Goal: Task Accomplishment & Management: Manage account settings

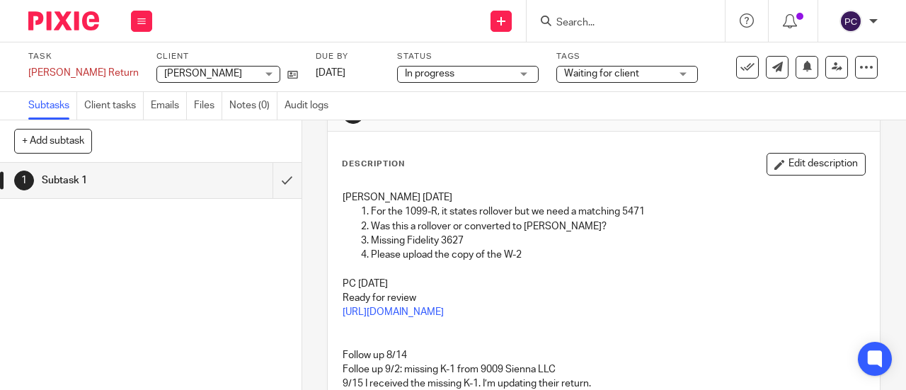
scroll to position [71, 0]
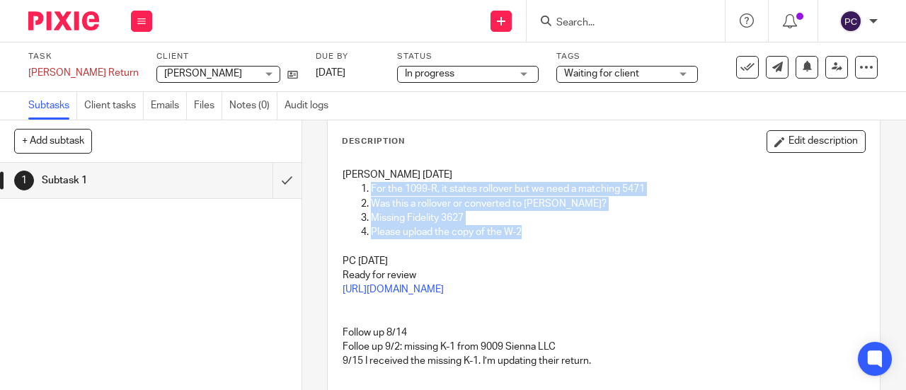
drag, startPoint x: 352, startPoint y: 185, endPoint x: 527, endPoint y: 235, distance: 181.0
click at [527, 235] on ol "For the 1099-R, it states rollover but we need a matching 5471 Was this a rollo…" at bounding box center [604, 210] width 522 height 57
click at [527, 235] on p "Please upload the copy of the W-2" at bounding box center [618, 232] width 494 height 14
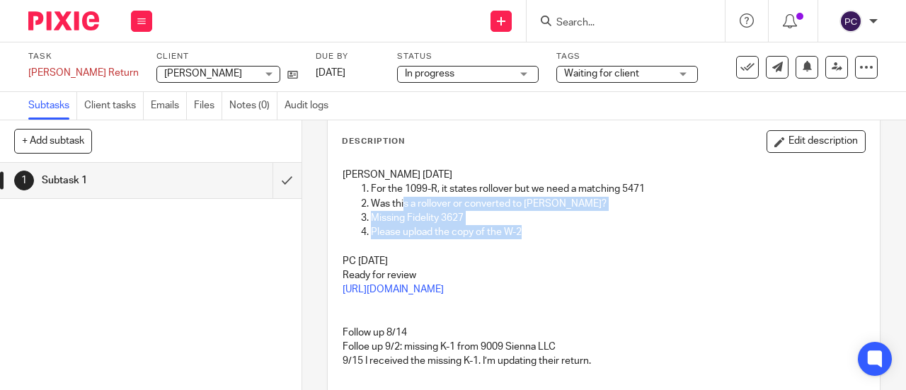
drag, startPoint x: 525, startPoint y: 234, endPoint x: 375, endPoint y: 198, distance: 154.3
click at [391, 200] on ol "For the 1099-R, it states rollover but we need a matching 5471 Was this a rollo…" at bounding box center [604, 210] width 522 height 57
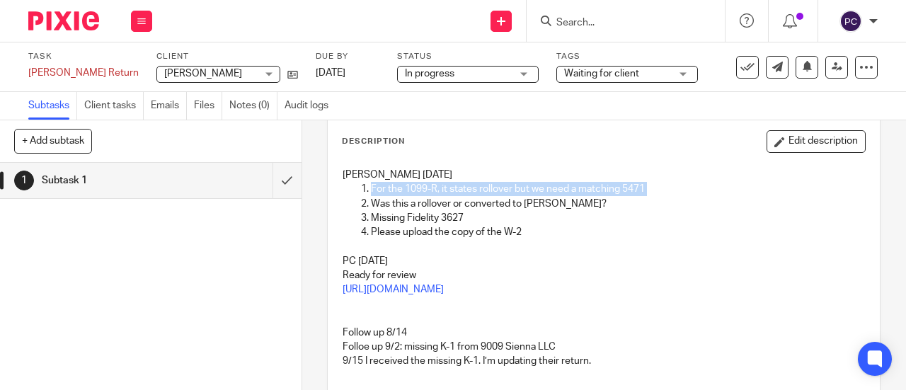
click at [367, 190] on ol "For the 1099-R, it states rollover but we need a matching 5471 Was this a rollo…" at bounding box center [604, 210] width 522 height 57
click at [371, 190] on p "For the 1099-R, it states rollover but we need a matching 5471" at bounding box center [618, 189] width 494 height 14
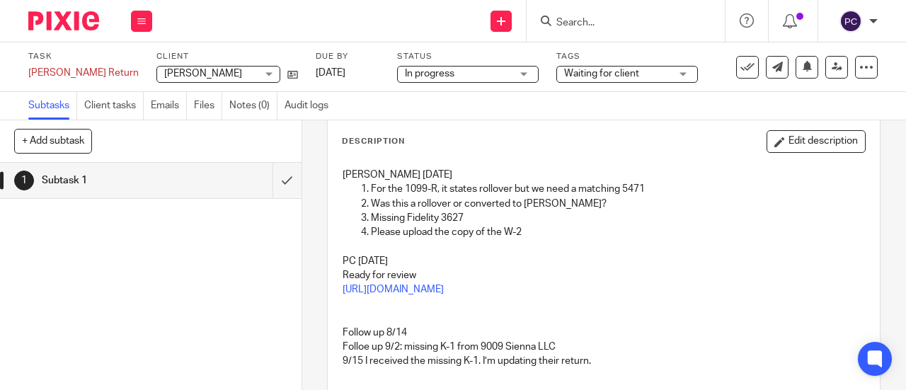
click at [392, 190] on p "For the 1099-R, it states rollover but we need a matching 5471" at bounding box center [618, 189] width 494 height 14
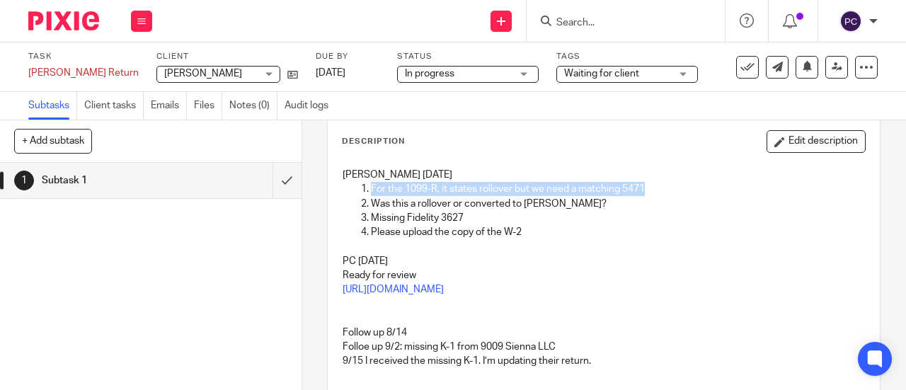
click at [392, 190] on p "For the 1099-R, it states rollover but we need a matching 5471" at bounding box center [618, 189] width 494 height 14
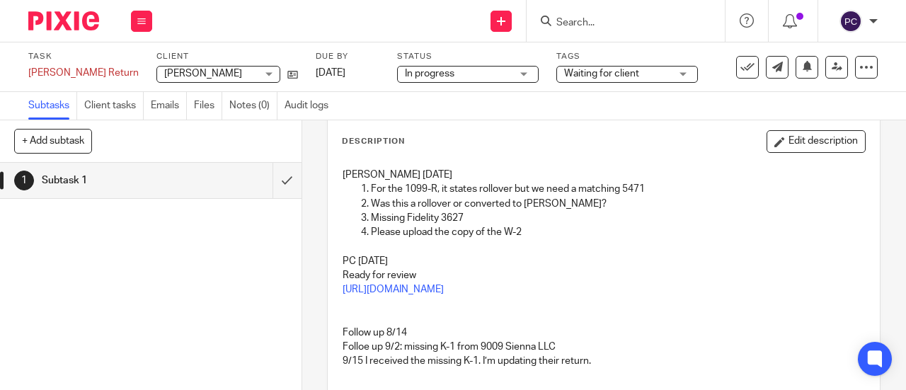
click at [431, 211] on p "Missing Fidelity 3627" at bounding box center [618, 218] width 494 height 14
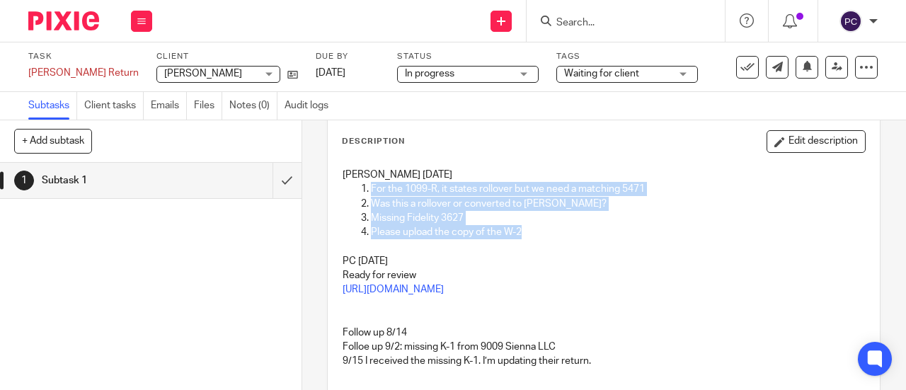
drag, startPoint x: 526, startPoint y: 231, endPoint x: 367, endPoint y: 185, distance: 166.0
click at [367, 185] on ol "For the 1099-R, it states rollover but we need a matching 5471 Was this a rollo…" at bounding box center [604, 210] width 522 height 57
copy ol "For the 1099-R, it states rollover but we need a matching 5471 Was this a rollo…"
click at [141, 20] on icon at bounding box center [141, 21] width 8 height 8
click at [138, 68] on link "Work" at bounding box center [134, 66] width 25 height 10
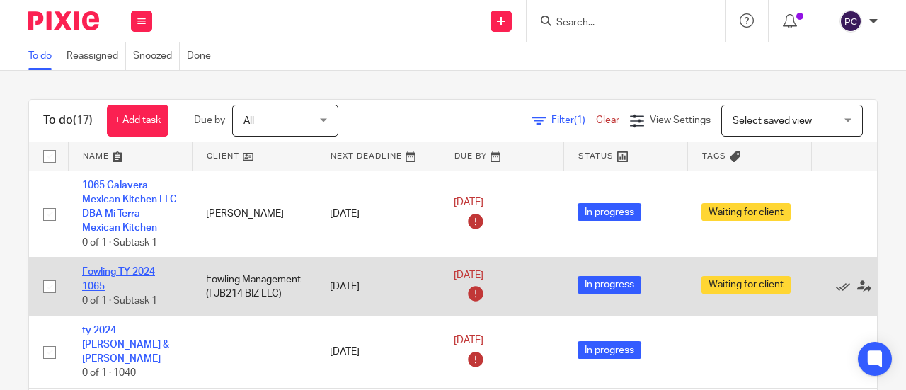
scroll to position [71, 0]
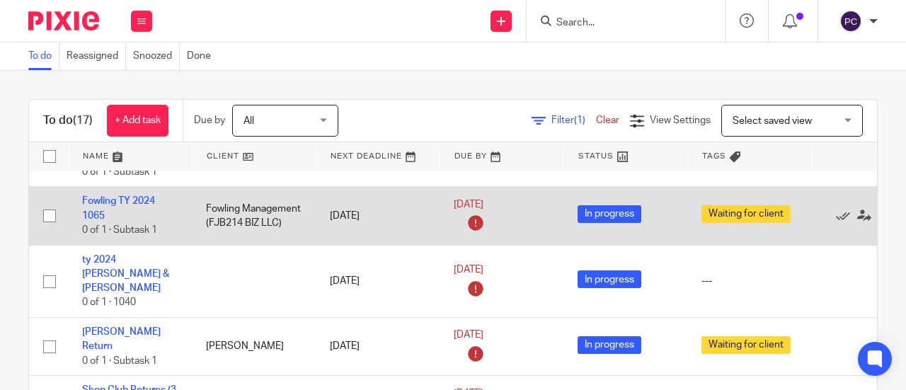
click at [47, 217] on input "checkbox" at bounding box center [49, 215] width 27 height 27
checkbox input "true"
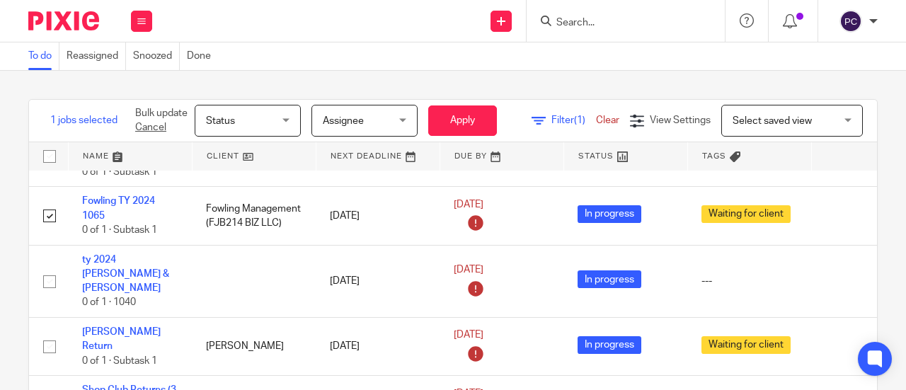
click at [228, 130] on span "Status" at bounding box center [243, 120] width 75 height 30
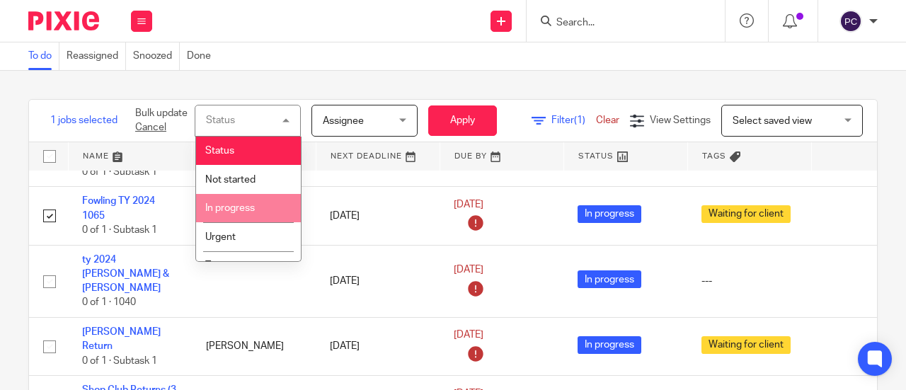
scroll to position [47, 0]
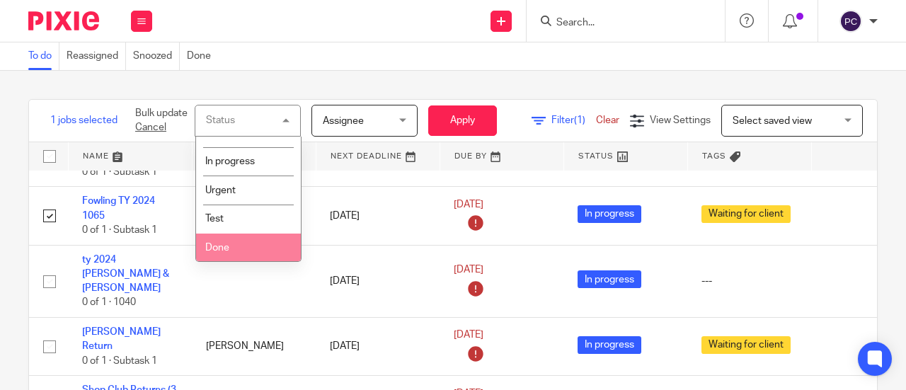
click at [227, 244] on span "Done" at bounding box center [217, 248] width 24 height 10
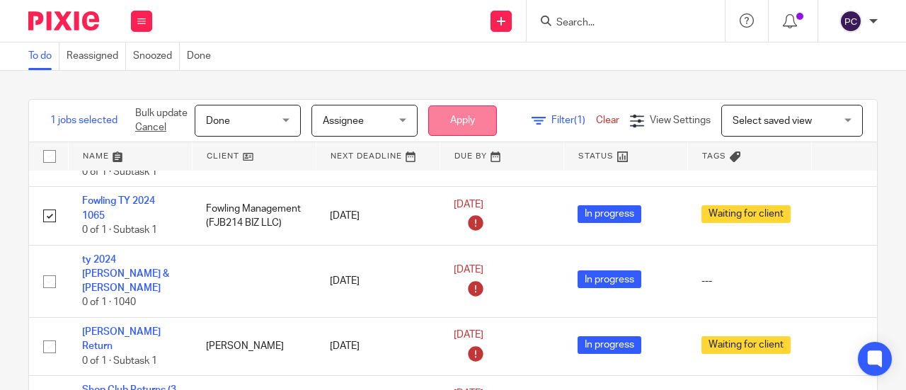
click at [456, 122] on button "Apply" at bounding box center [462, 120] width 69 height 30
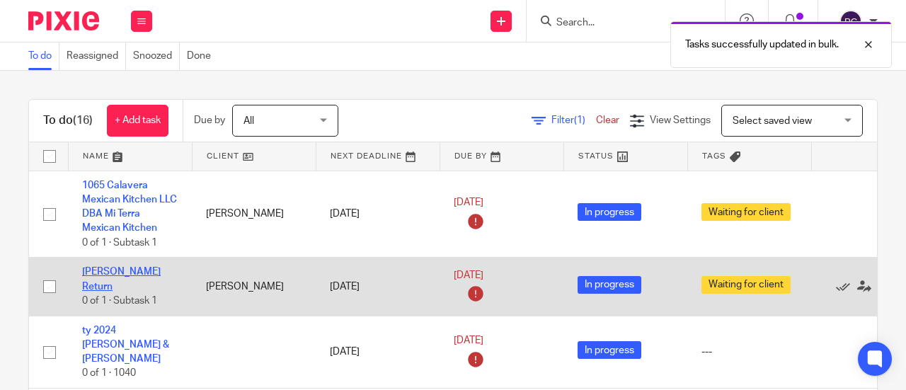
click at [99, 284] on link "[PERSON_NAME] Return" at bounding box center [121, 279] width 79 height 24
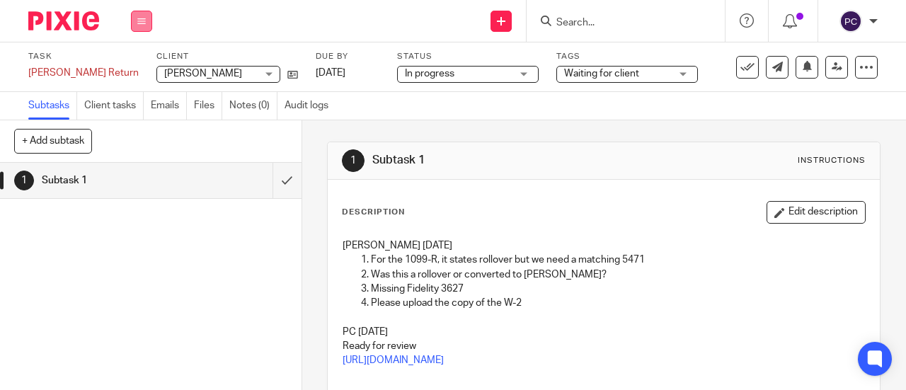
click at [144, 13] on button at bounding box center [141, 21] width 21 height 21
click at [136, 65] on link "Work" at bounding box center [134, 66] width 25 height 10
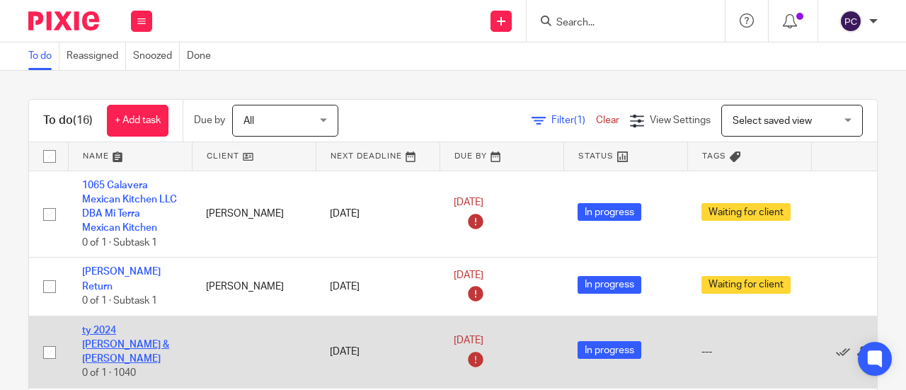
click at [96, 331] on link "ty 2024 Jason & Christina Carrier" at bounding box center [125, 345] width 87 height 39
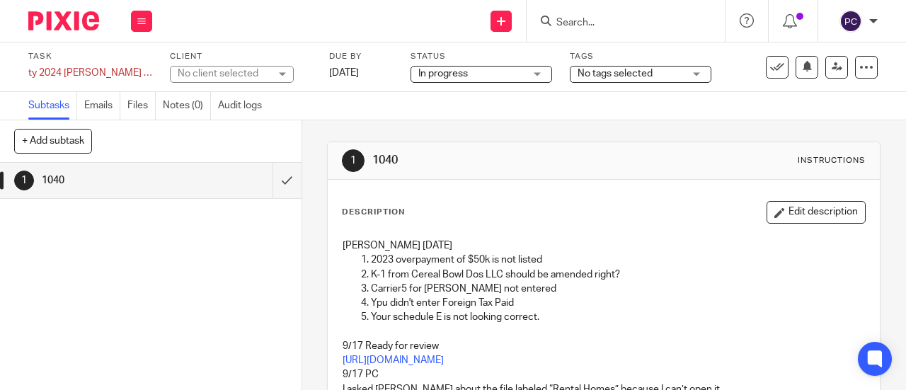
scroll to position [71, 0]
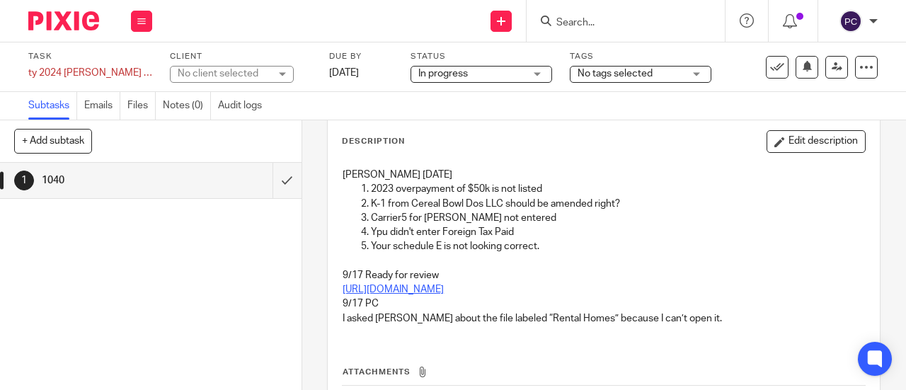
click at [444, 292] on link "[URL][DOMAIN_NAME]" at bounding box center [393, 290] width 101 height 10
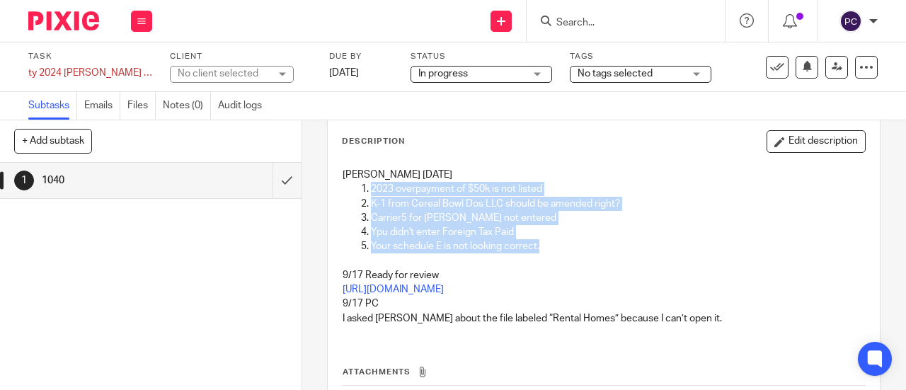
drag, startPoint x: 535, startPoint y: 243, endPoint x: 362, endPoint y: 183, distance: 182.6
click at [362, 183] on ol "2023 overpayment of $50k is not listed K-1 from Cereal Bowl Dos LLC should be a…" at bounding box center [604, 225] width 522 height 86
copy ol "2023 overpayment of $50k is not listed K-1 from Cereal Bowl Dos LLC should be a…"
click at [139, 25] on button at bounding box center [141, 21] width 21 height 21
click at [137, 70] on link "Work" at bounding box center [134, 66] width 25 height 10
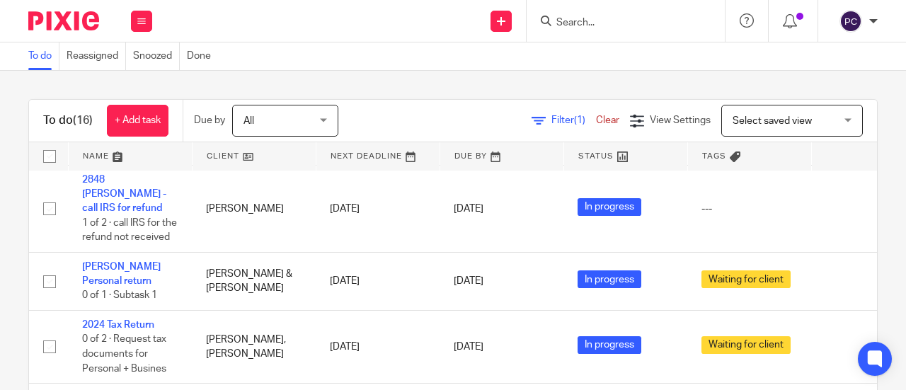
scroll to position [425, 0]
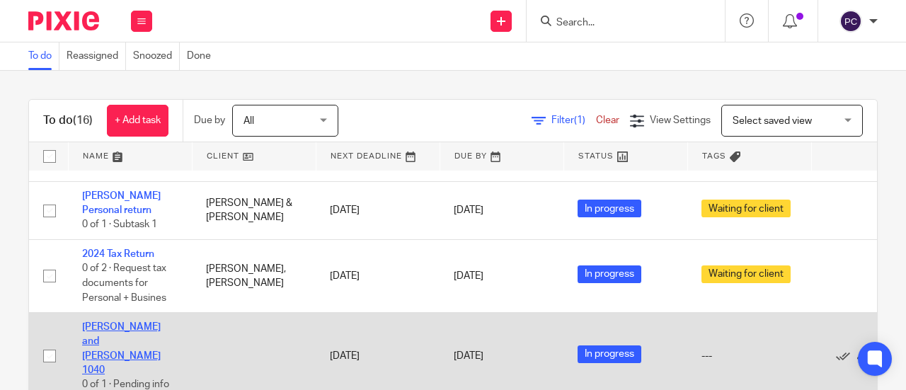
click at [126, 322] on link "[PERSON_NAME] and [PERSON_NAME] 1040" at bounding box center [121, 348] width 79 height 53
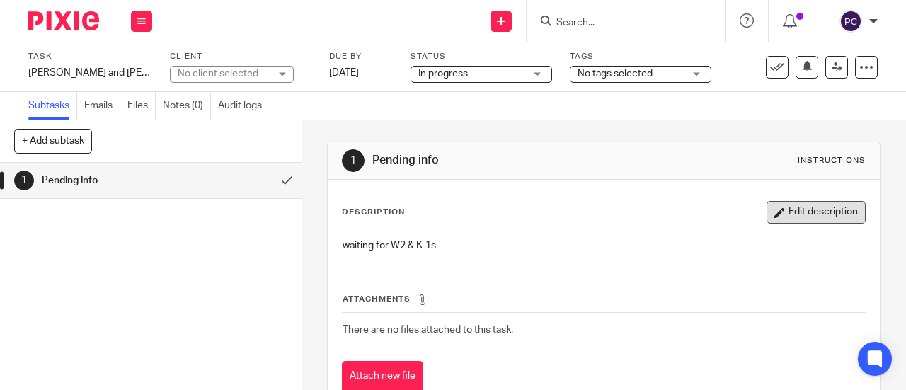
click at [781, 212] on button "Edit description" at bounding box center [816, 212] width 99 height 23
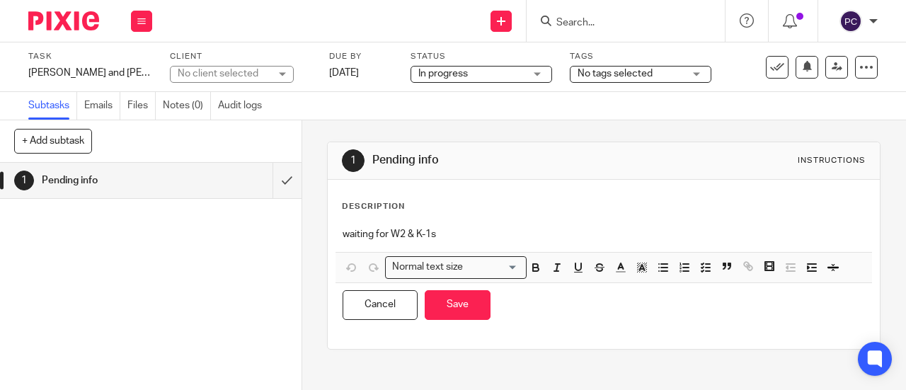
click at [421, 209] on div "Description" at bounding box center [604, 206] width 524 height 11
click at [346, 222] on div "waiting for W2 & K-1s" at bounding box center [603, 236] width 536 height 32
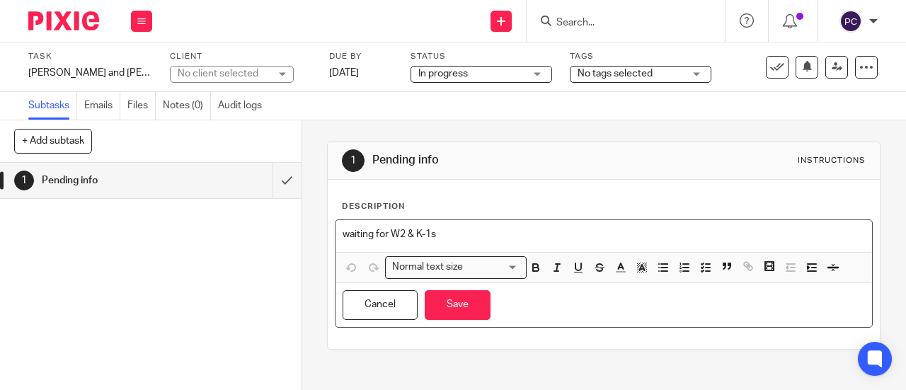
click at [343, 230] on p "waiting for W2 & K-1s" at bounding box center [604, 234] width 522 height 14
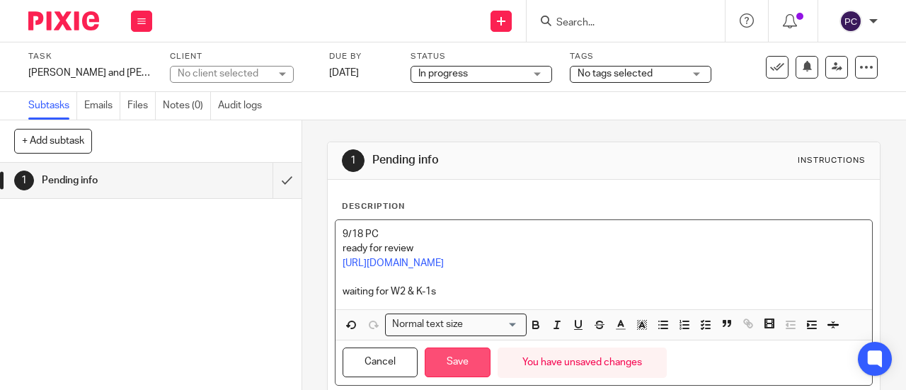
click at [466, 360] on button "Save" at bounding box center [458, 363] width 66 height 30
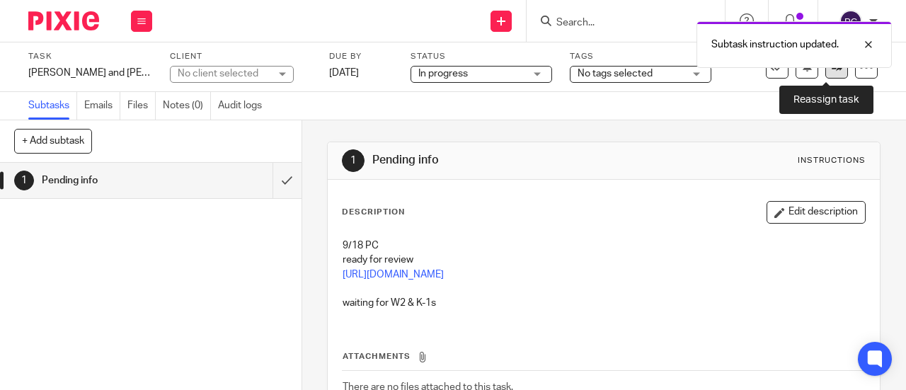
click at [830, 76] on link at bounding box center [836, 67] width 23 height 23
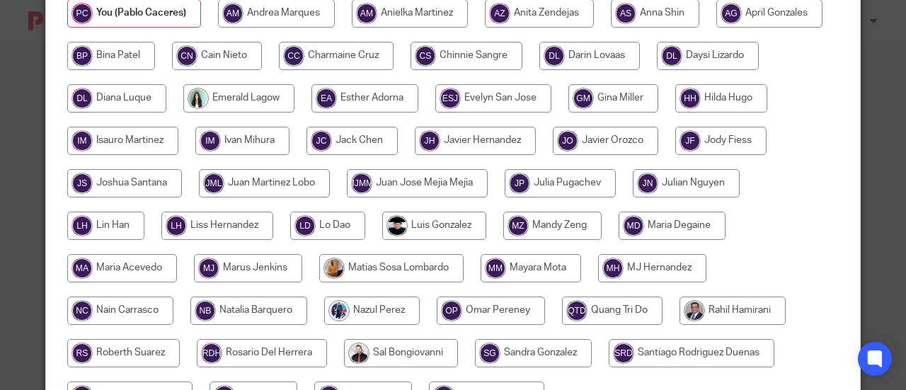
scroll to position [308, 0]
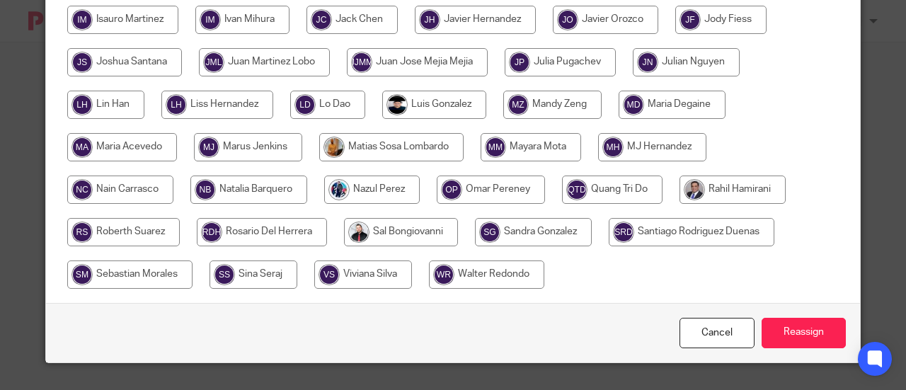
click at [723, 188] on input "radio" at bounding box center [732, 190] width 106 height 28
radio input "true"
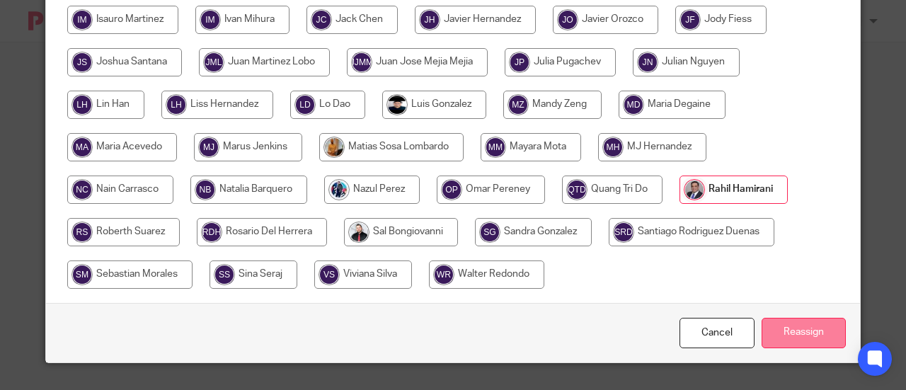
click at [806, 328] on input "Reassign" at bounding box center [804, 333] width 84 height 30
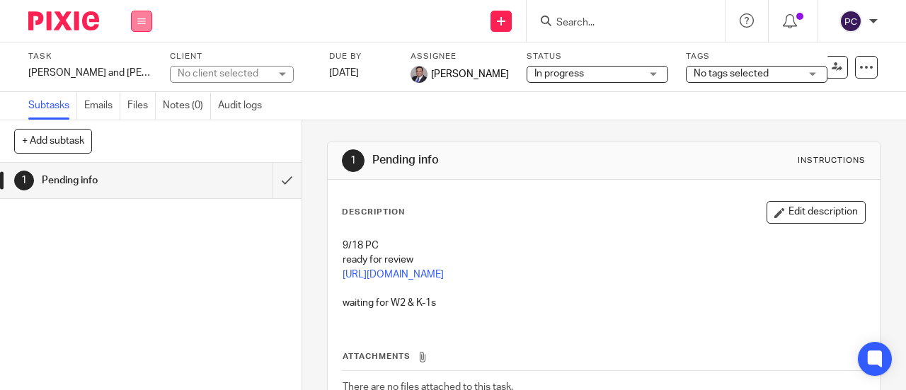
click at [136, 16] on button at bounding box center [141, 21] width 21 height 21
click at [140, 68] on link "Work" at bounding box center [134, 66] width 25 height 10
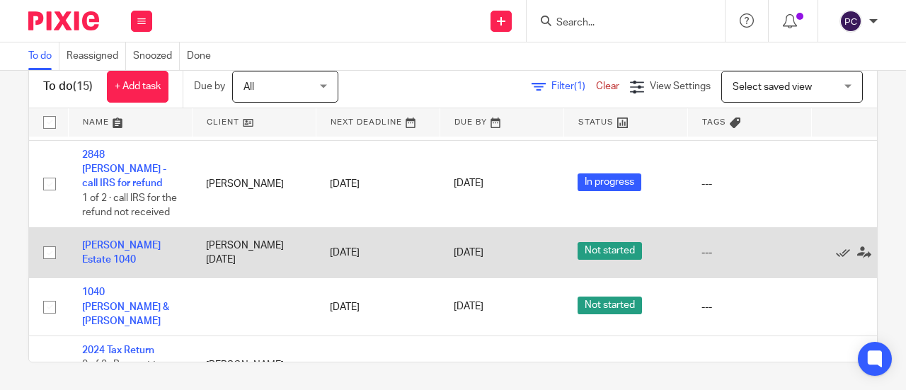
scroll to position [425, 0]
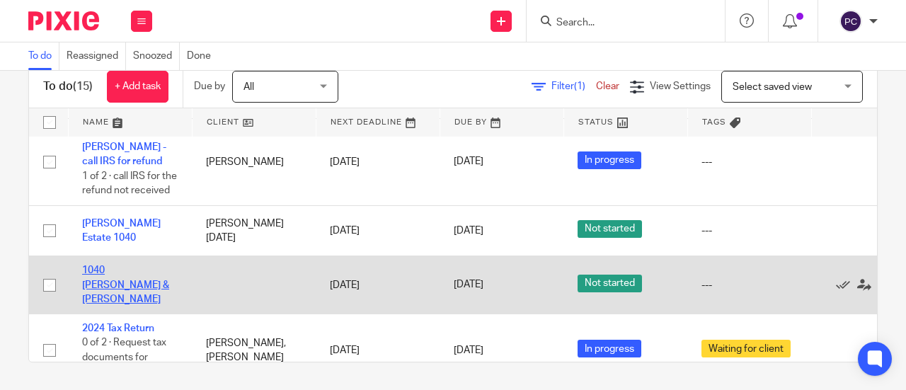
click at [109, 265] on link "1040 [PERSON_NAME] & [PERSON_NAME]" at bounding box center [125, 284] width 87 height 39
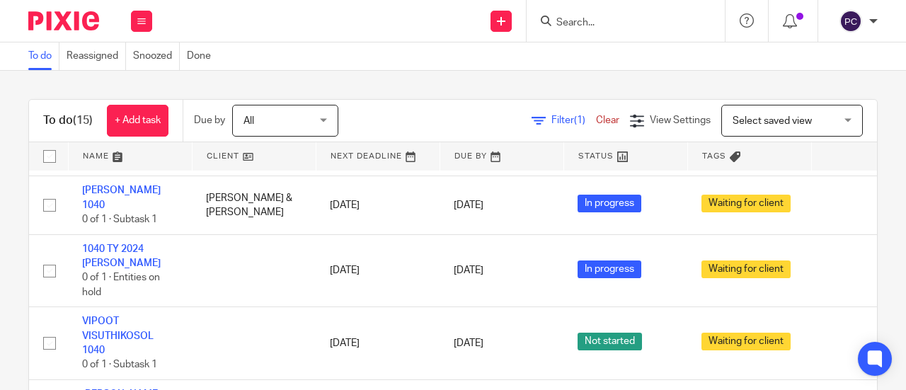
scroll to position [747, 0]
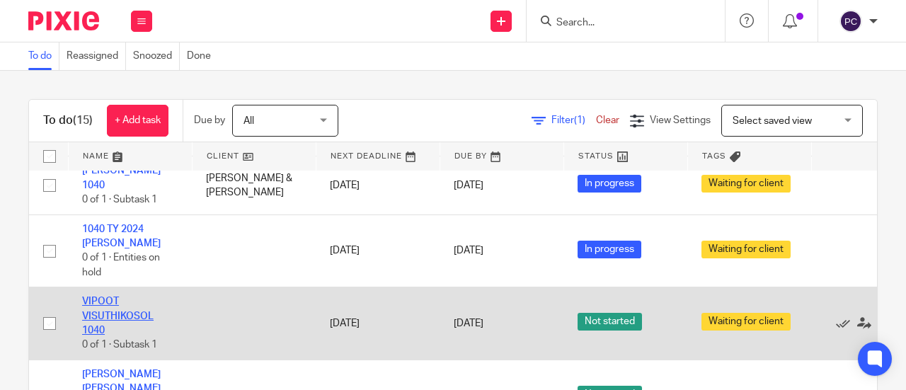
click at [132, 297] on link "VIPOOT VISUTHIKOSOL 1040" at bounding box center [117, 316] width 71 height 39
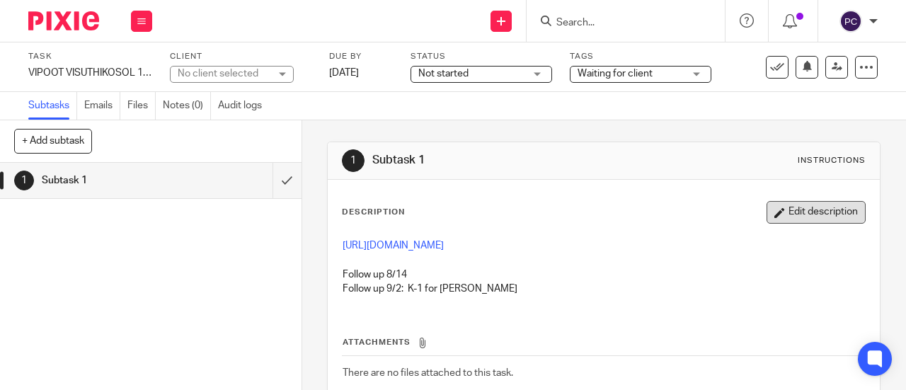
click at [794, 213] on button "Edit description" at bounding box center [816, 212] width 99 height 23
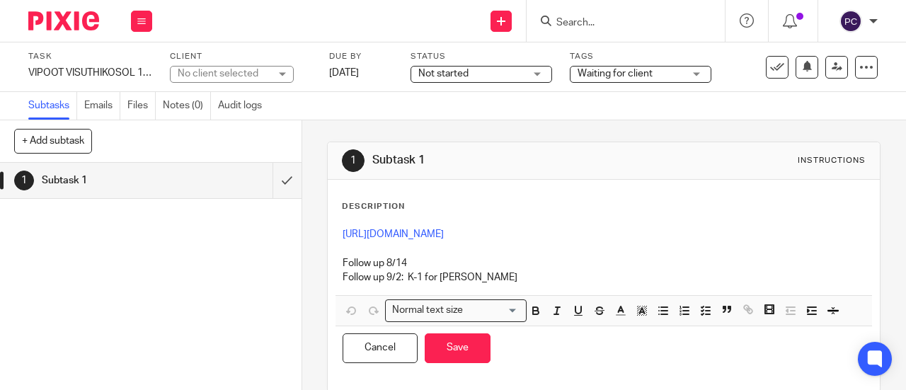
click at [461, 271] on p "Follow up 9/2: K-1 for Paul" at bounding box center [604, 277] width 522 height 14
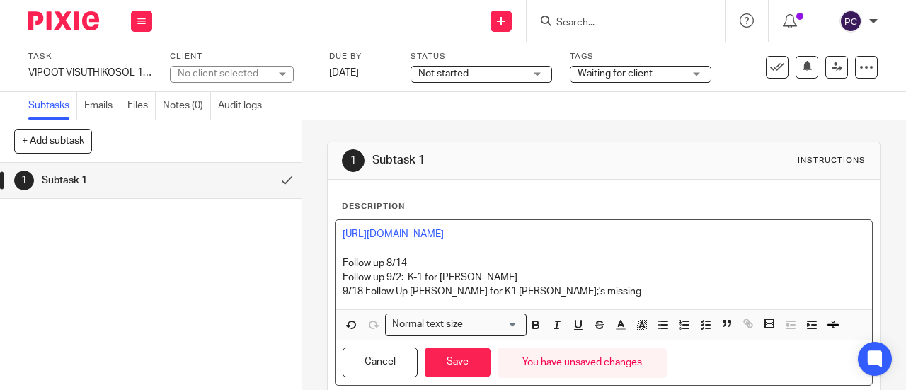
click at [510, 292] on p "9/18 Follow Up David for K1 Paul;'s missing" at bounding box center [604, 292] width 522 height 14
copy p "9/18 Follow Up David for K1 Paul;'s missing"
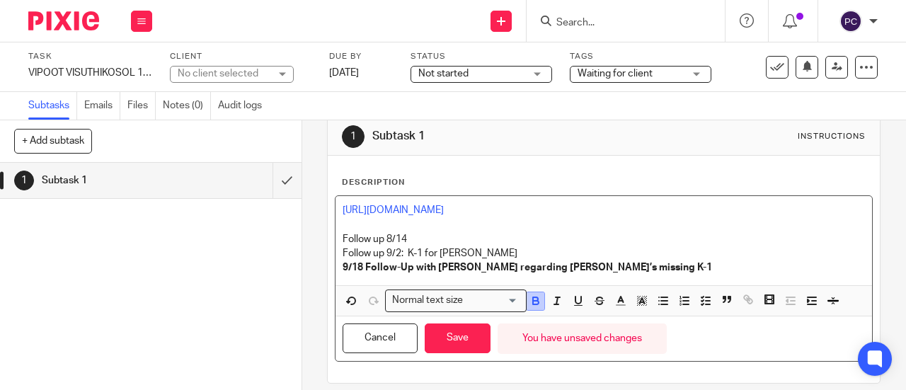
scroll to position [35, 0]
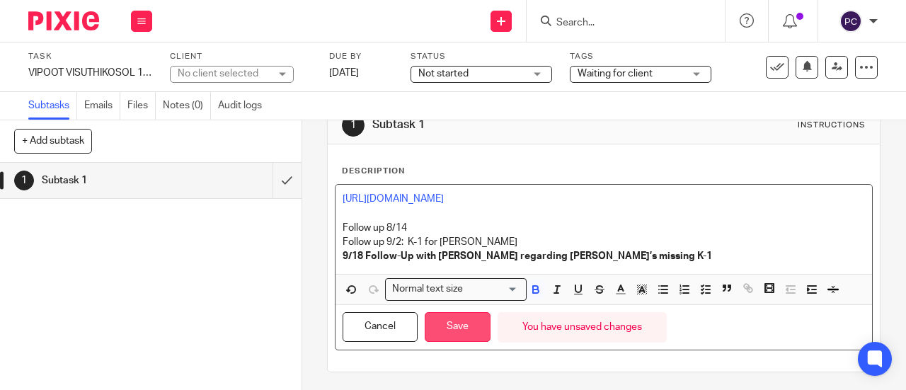
click at [466, 332] on button "Save" at bounding box center [458, 327] width 66 height 30
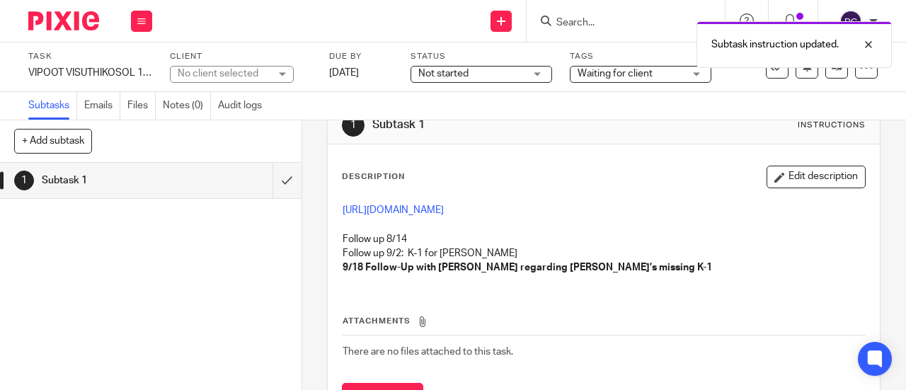
click at [450, 322] on th "Attachments" at bounding box center [604, 324] width 524 height 21
click at [139, 15] on button at bounding box center [141, 21] width 21 height 21
click at [147, 69] on link "Work" at bounding box center [134, 66] width 25 height 10
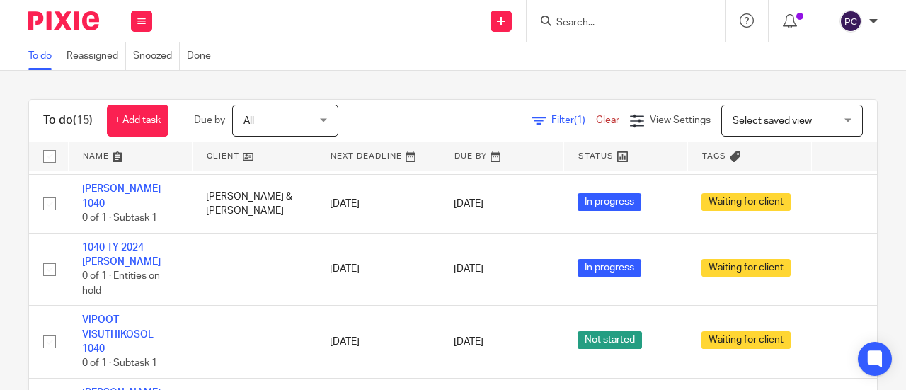
scroll to position [747, 0]
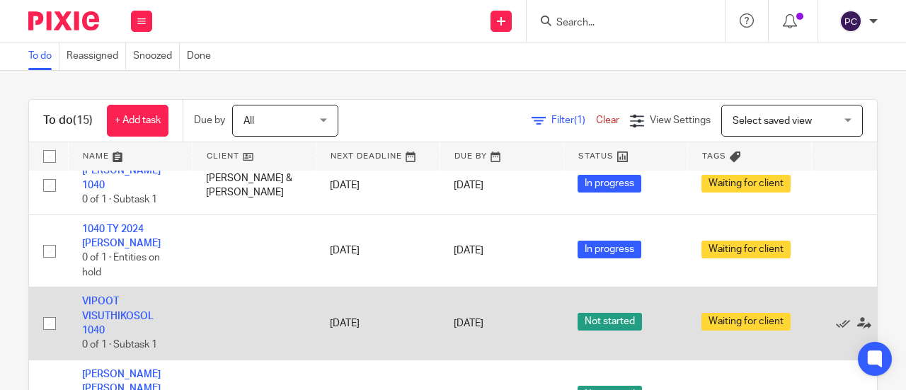
click at [56, 310] on input "checkbox" at bounding box center [49, 323] width 27 height 27
checkbox input "true"
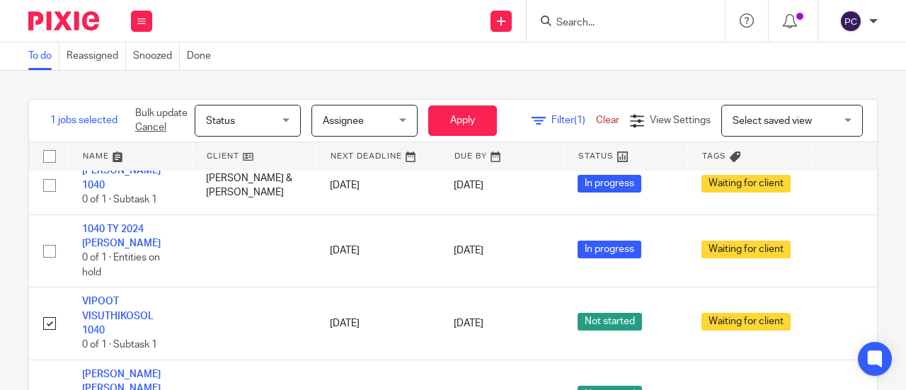
click at [212, 120] on span "Status" at bounding box center [220, 121] width 29 height 10
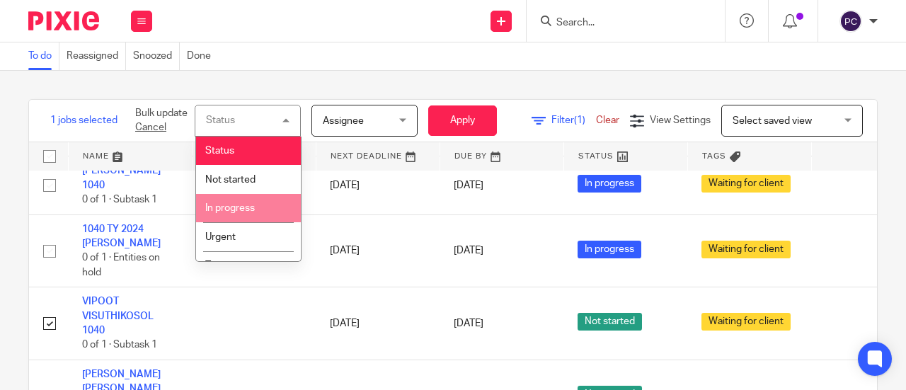
click at [215, 216] on li "In progress" at bounding box center [248, 208] width 105 height 29
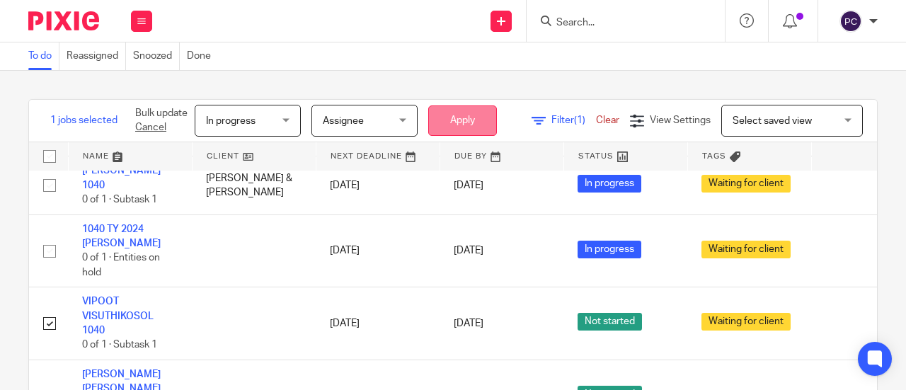
click at [453, 129] on button "Apply" at bounding box center [462, 120] width 69 height 30
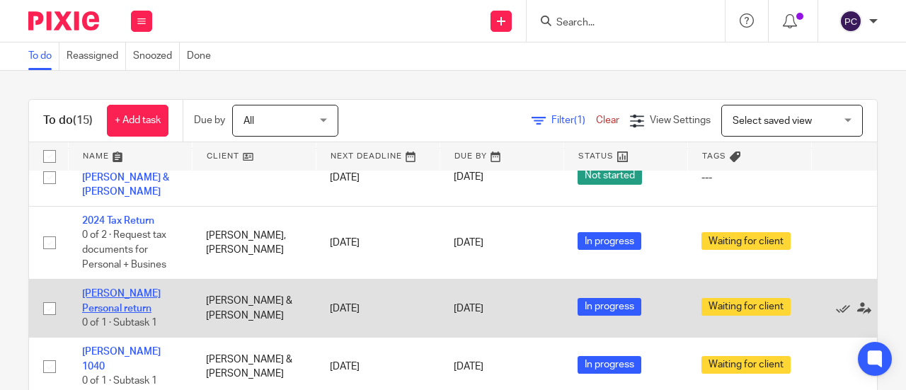
scroll to position [637, 0]
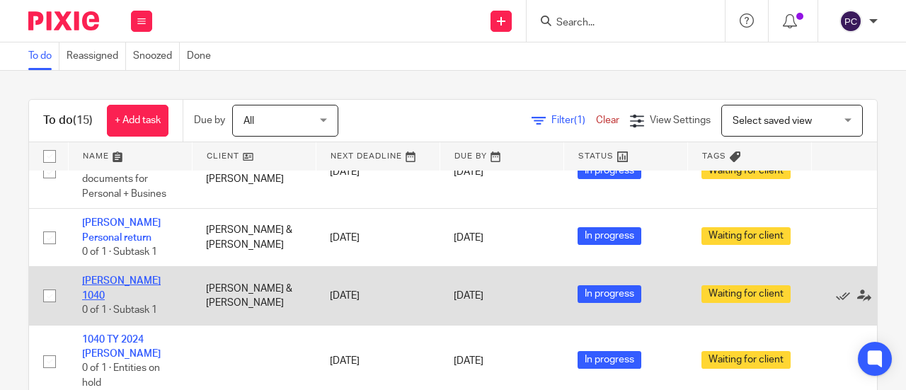
click at [99, 276] on link "Denney, David T. 1040" at bounding box center [121, 288] width 79 height 24
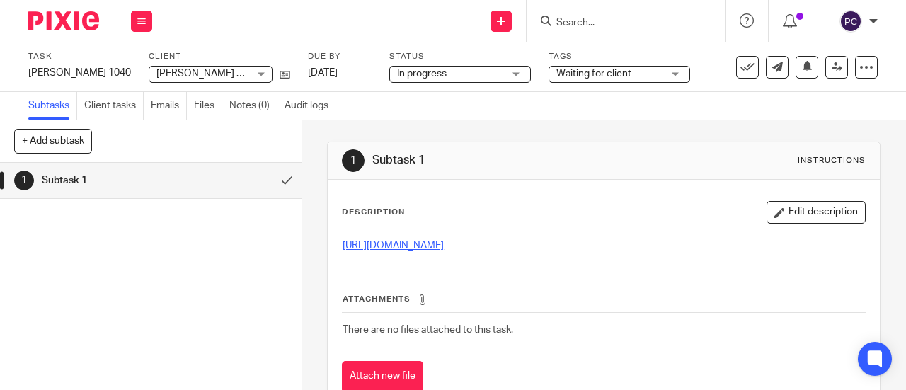
click at [444, 244] on link "https://3.basecamp.com/5341776/buckets/39473049/todos/8533184481" at bounding box center [393, 246] width 101 height 10
click at [146, 26] on button at bounding box center [141, 21] width 21 height 21
click at [138, 61] on link "Work" at bounding box center [134, 66] width 25 height 10
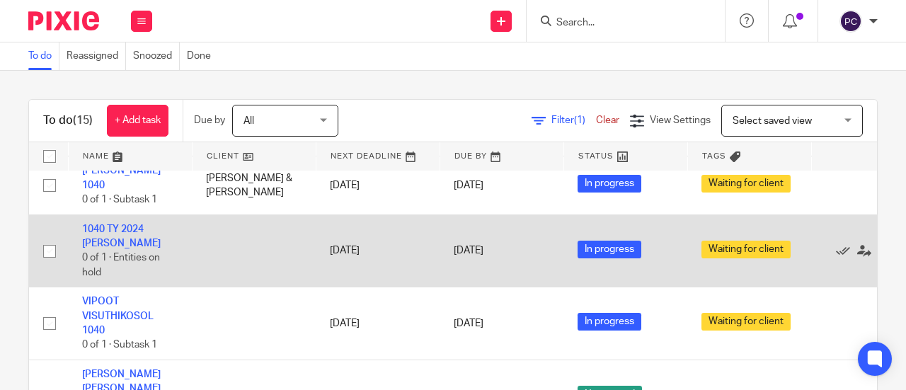
scroll to position [34, 0]
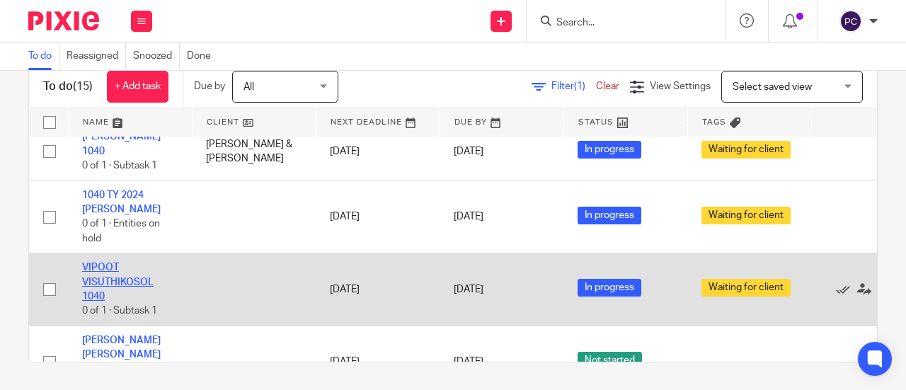
click at [107, 263] on link "VIPOOT VISUTHIKOSOL 1040" at bounding box center [117, 282] width 71 height 39
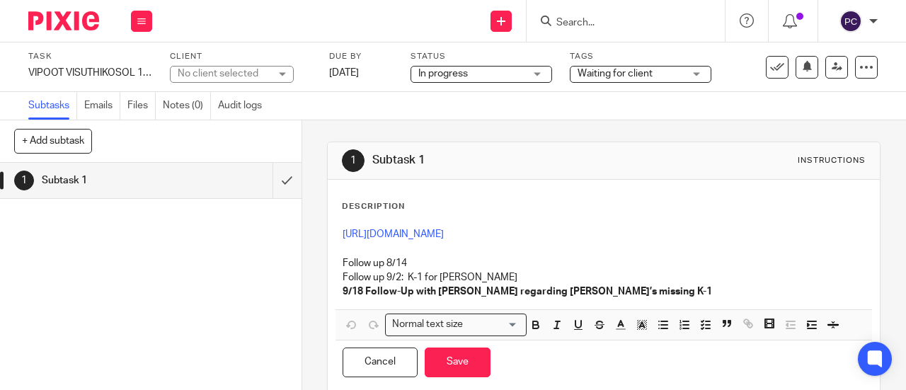
click at [600, 285] on p "9/18 Follow-Up with [PERSON_NAME] regarding [PERSON_NAME]’s missing K-1" at bounding box center [604, 292] width 522 height 14
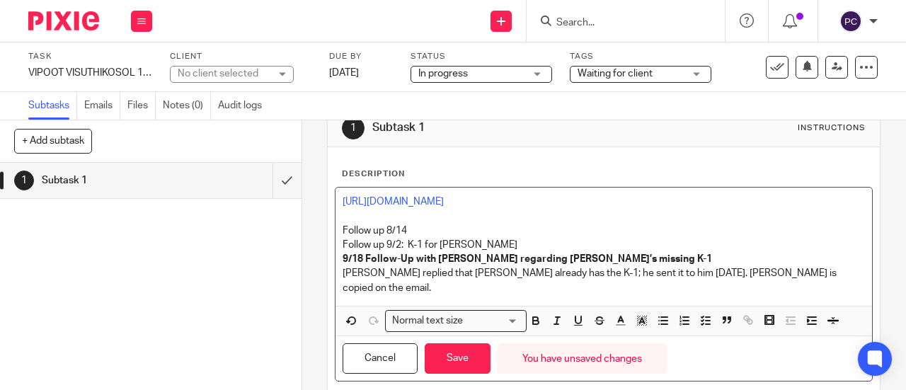
scroll to position [50, 0]
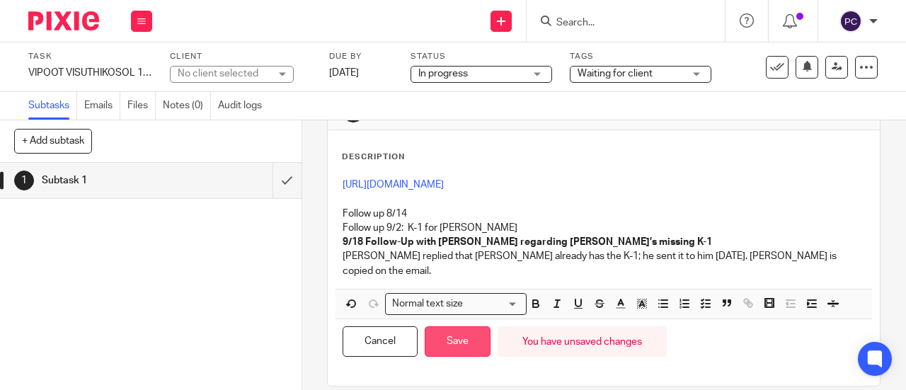
click at [473, 328] on button "Save" at bounding box center [458, 341] width 66 height 30
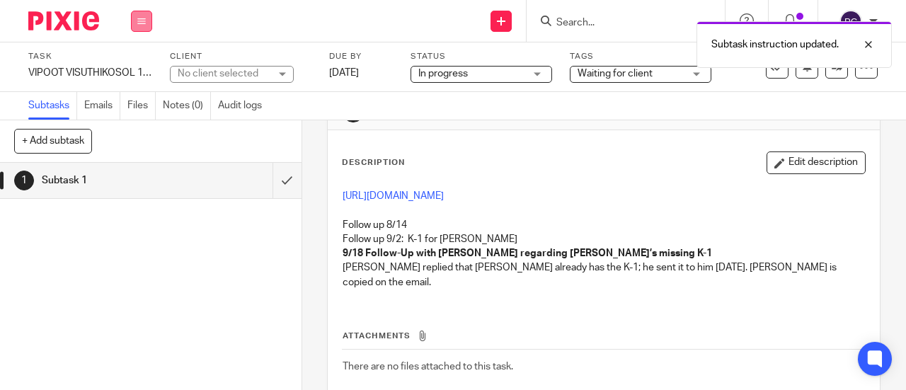
click at [150, 27] on button at bounding box center [141, 21] width 21 height 21
click at [140, 64] on link "Work" at bounding box center [134, 66] width 25 height 10
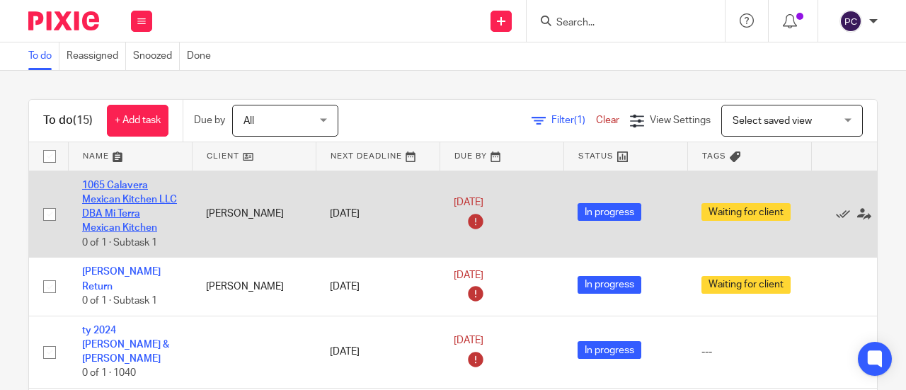
click at [101, 226] on link "1065 Calavera Mexican Kitchen LLC DBA Mi Terra Mexican Kitchen" at bounding box center [129, 206] width 95 height 53
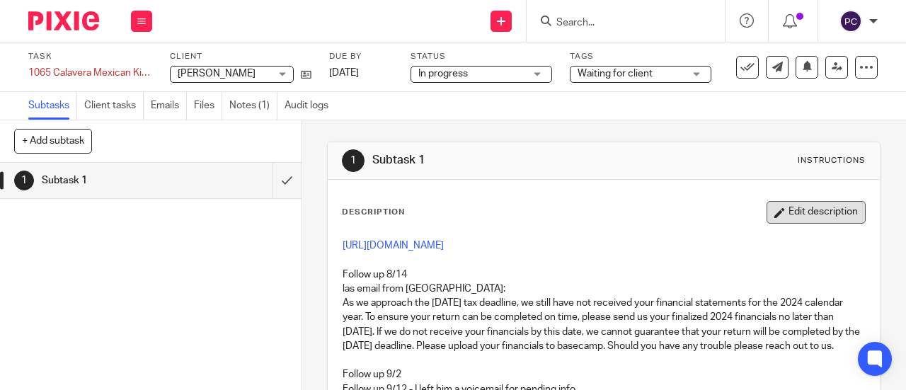
click at [793, 217] on button "Edit description" at bounding box center [816, 212] width 99 height 23
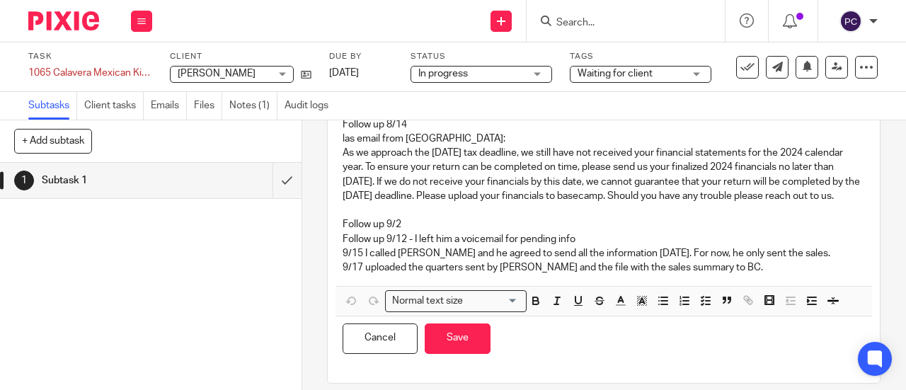
scroll to position [142, 0]
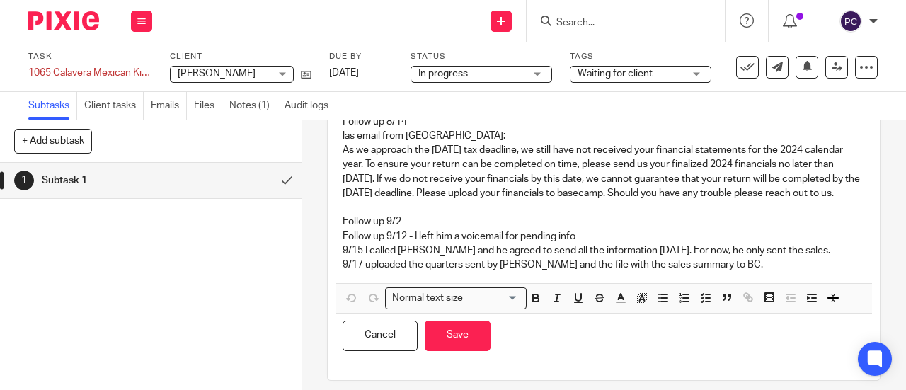
click at [693, 272] on p "9/17 uploaded the quarters sent by [PERSON_NAME] and the file with the sales su…" at bounding box center [604, 265] width 522 height 14
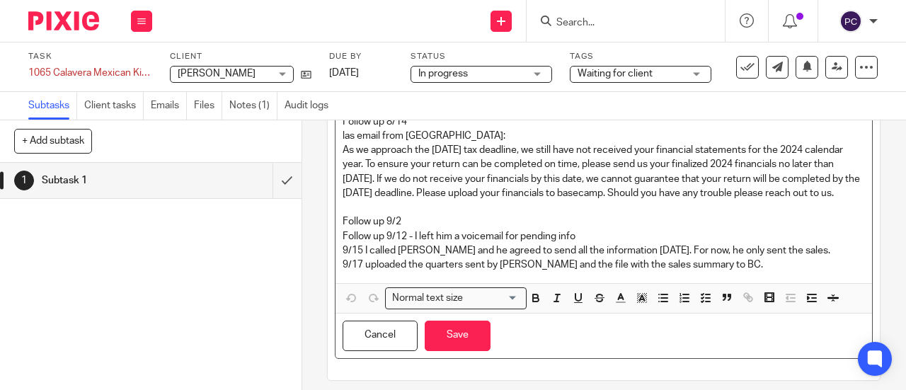
click at [693, 272] on p "9/17 uploaded the quarters sent by [PERSON_NAME] and the file with the sales su…" at bounding box center [604, 265] width 522 height 14
click at [733, 272] on p "9/17 uploaded the quarters sent by [PERSON_NAME] and the file with the sales su…" at bounding box center [604, 265] width 522 height 14
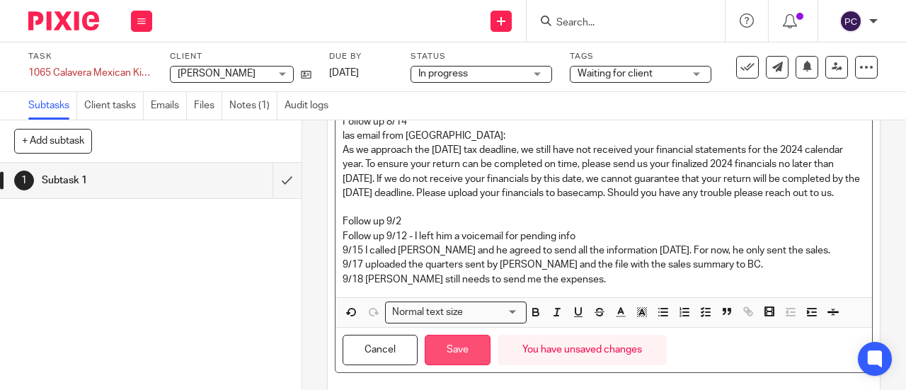
click at [457, 365] on button "Save" at bounding box center [458, 350] width 66 height 30
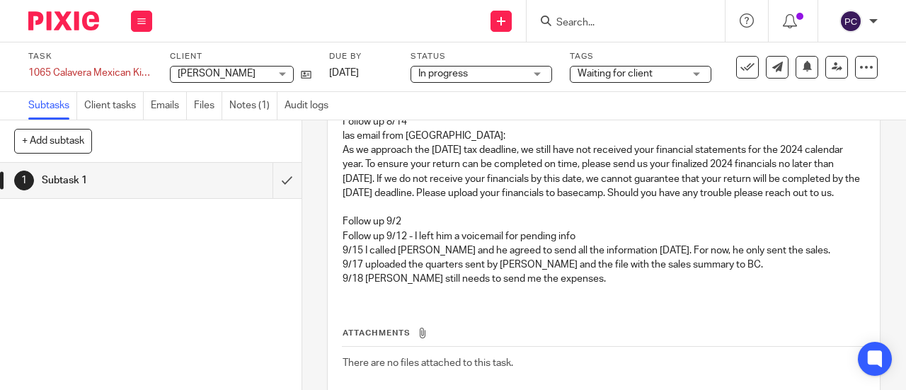
click at [698, 133] on p "las email from [GEOGRAPHIC_DATA]: As we approach the [DATE] tax deadline, we st…" at bounding box center [604, 164] width 522 height 71
